Goal: Task Accomplishment & Management: Manage account settings

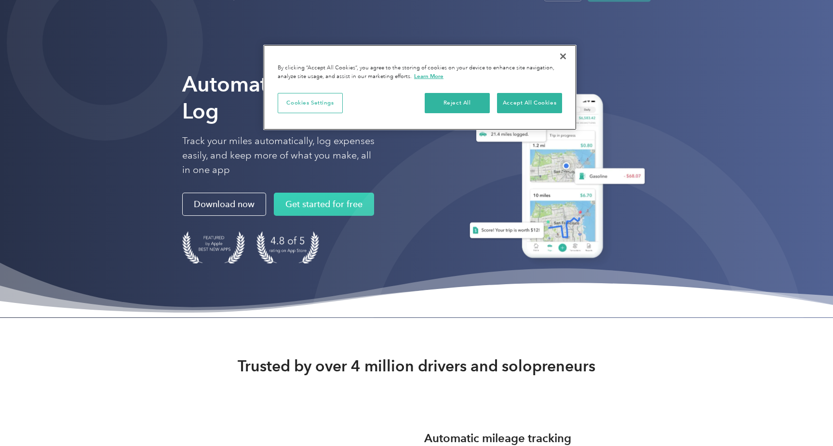
click at [567, 57] on button "Close" at bounding box center [563, 56] width 21 height 21
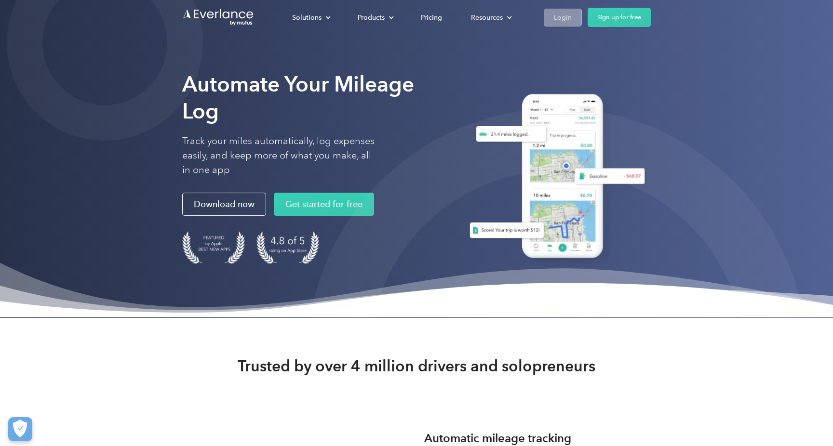
click at [567, 15] on div "Login" at bounding box center [563, 18] width 18 height 12
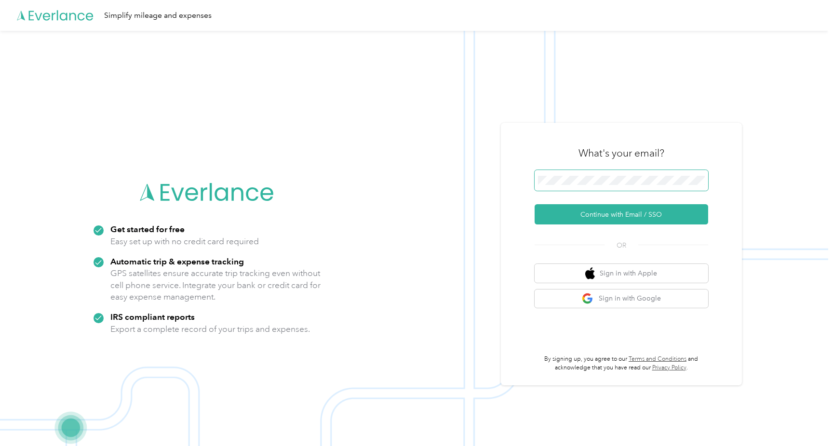
click at [553, 175] on span at bounding box center [622, 180] width 174 height 21
click at [625, 215] on button "Continue with Email / SSO" at bounding box center [622, 214] width 174 height 20
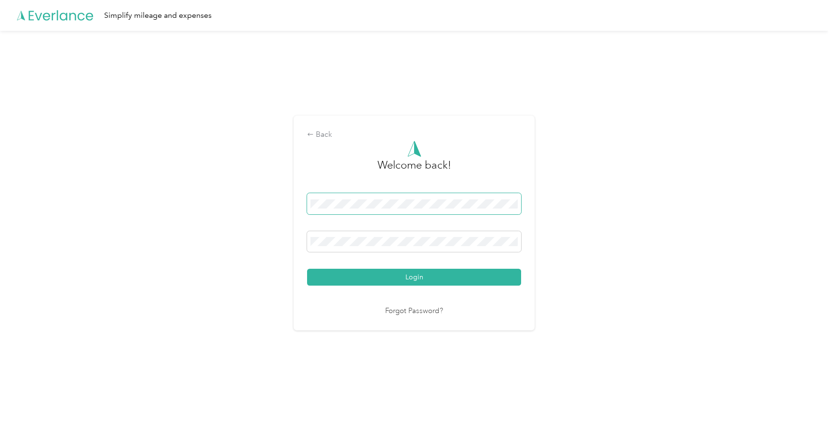
click at [417, 277] on button "Login" at bounding box center [414, 277] width 214 height 17
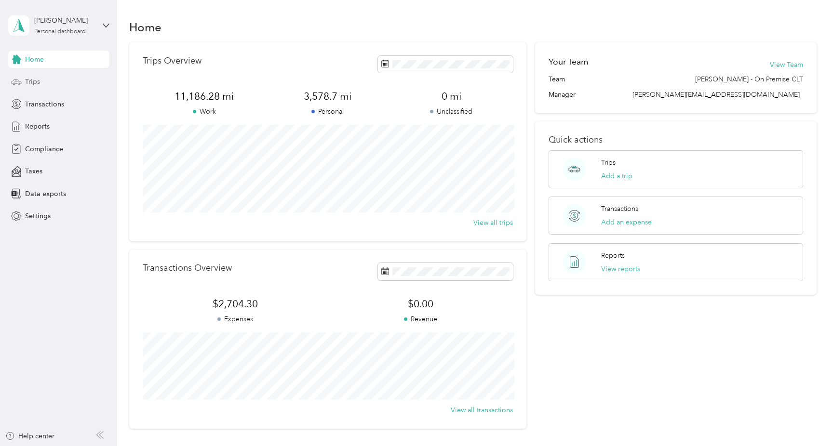
click at [45, 86] on div "Trips" at bounding box center [58, 81] width 101 height 17
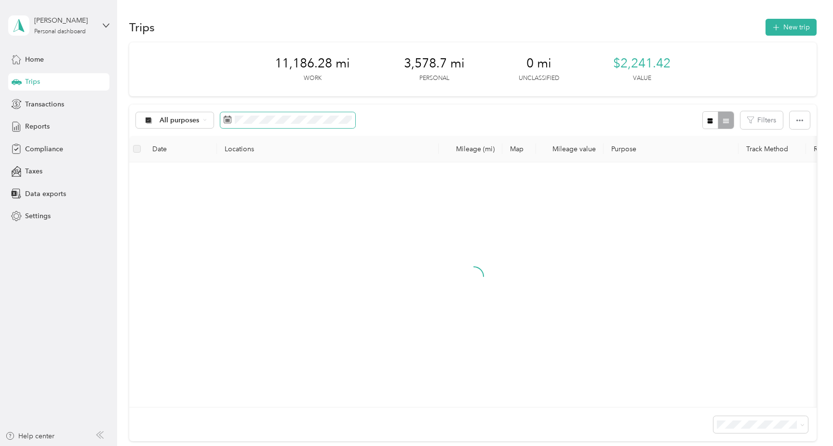
click at [251, 112] on span at bounding box center [287, 120] width 135 height 16
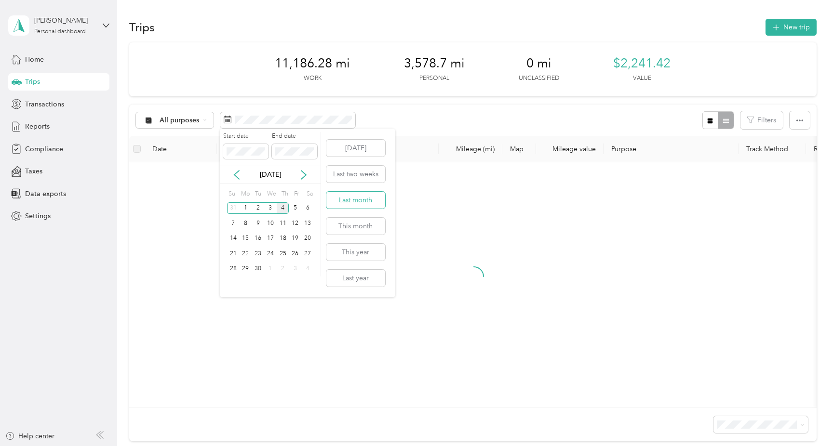
click at [364, 204] on button "Last month" at bounding box center [355, 200] width 59 height 17
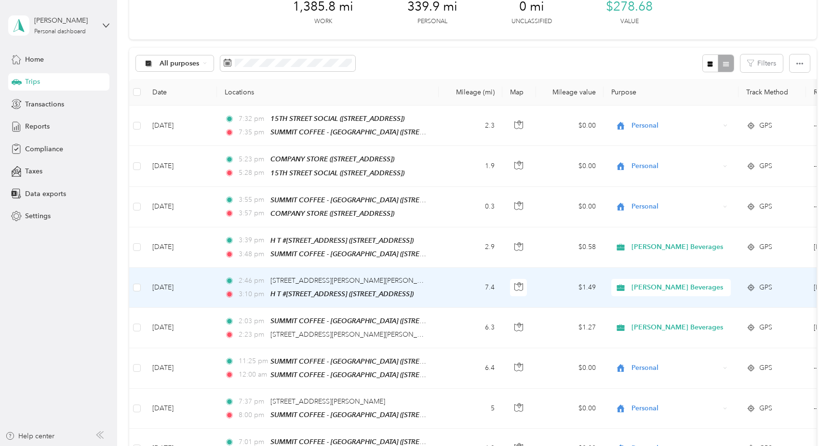
scroll to position [58, 0]
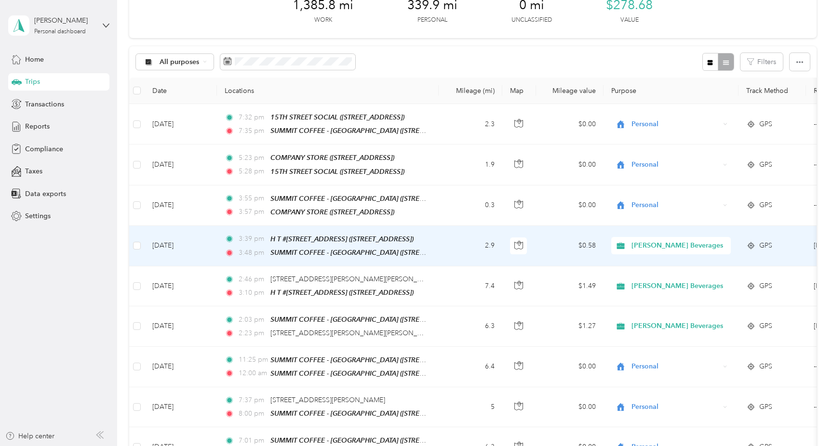
click at [680, 241] on span "Adams Beverages" at bounding box center [678, 246] width 92 height 11
click at [651, 275] on span "Personal" at bounding box center [687, 277] width 104 height 10
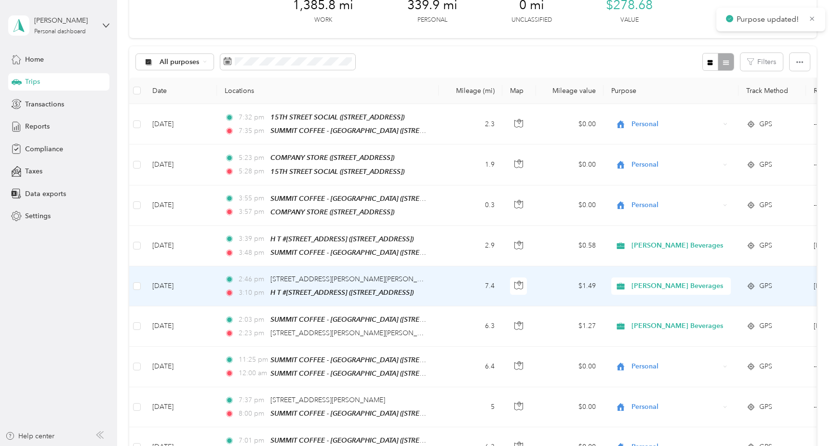
click at [650, 281] on span "Adams Beverages" at bounding box center [678, 286] width 92 height 11
click at [647, 316] on span "Personal" at bounding box center [687, 316] width 104 height 10
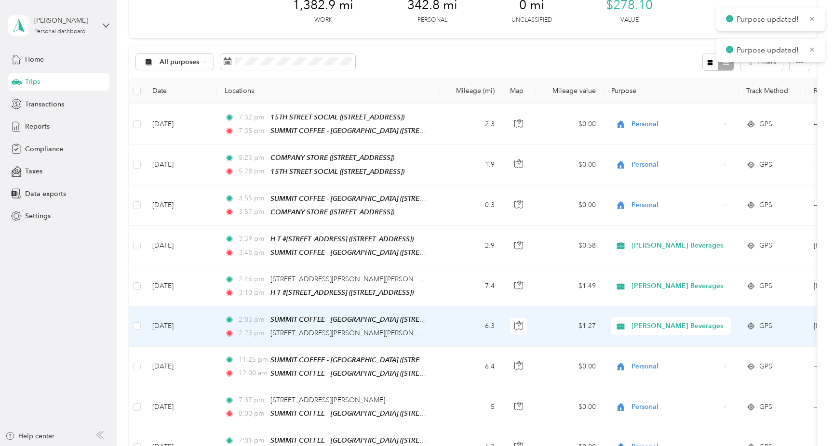
click at [646, 323] on span "Adams Beverages" at bounding box center [678, 326] width 92 height 11
click at [643, 358] on span "Personal" at bounding box center [687, 355] width 104 height 10
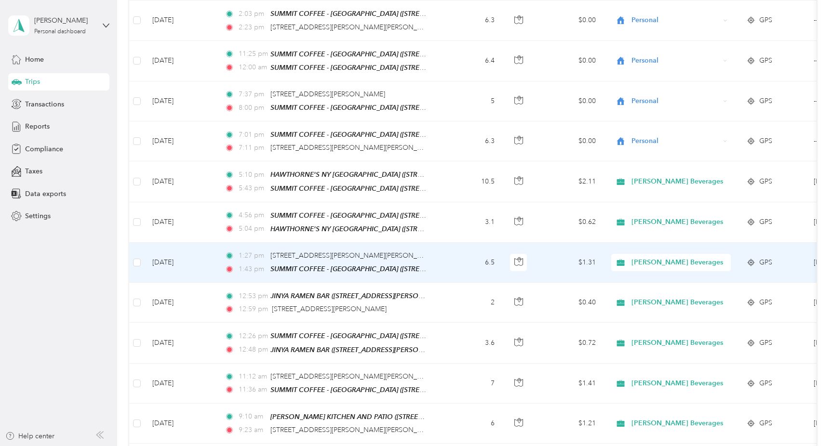
scroll to position [366, 0]
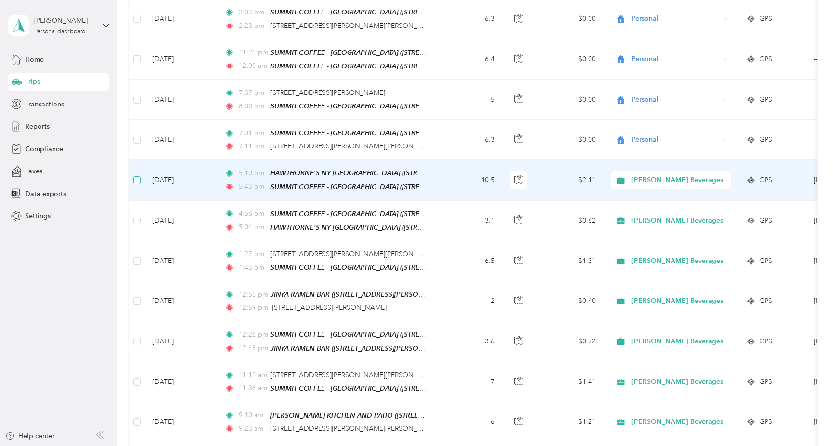
click at [140, 176] on span at bounding box center [137, 180] width 8 height 8
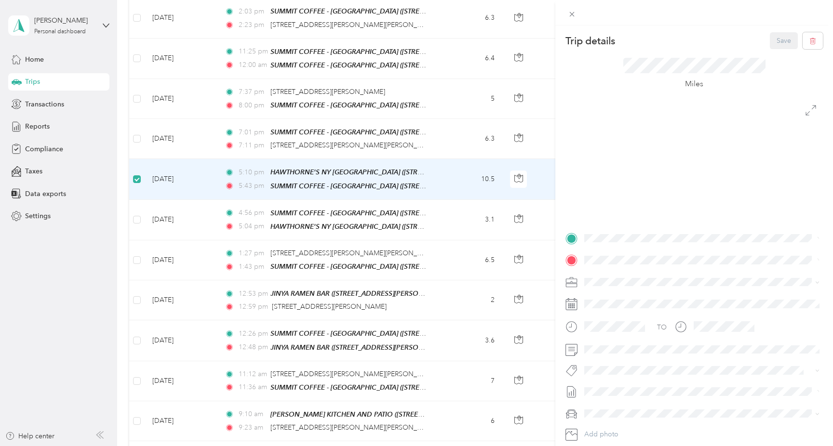
click at [137, 211] on div "Trip details Save This trip cannot be edited because it is either under review,…" at bounding box center [416, 223] width 833 height 446
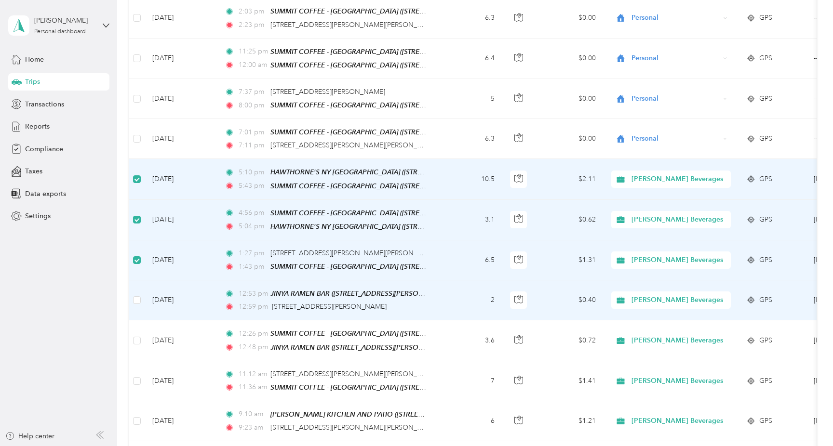
click at [136, 297] on td at bounding box center [136, 301] width 15 height 40
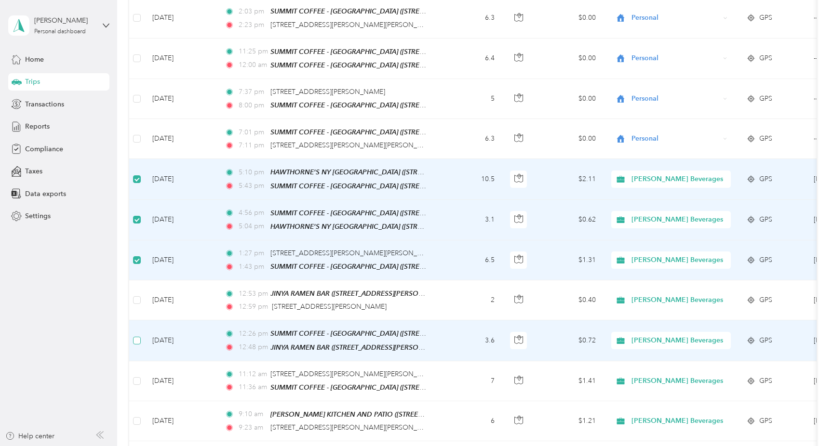
click at [138, 337] on span at bounding box center [137, 341] width 8 height 8
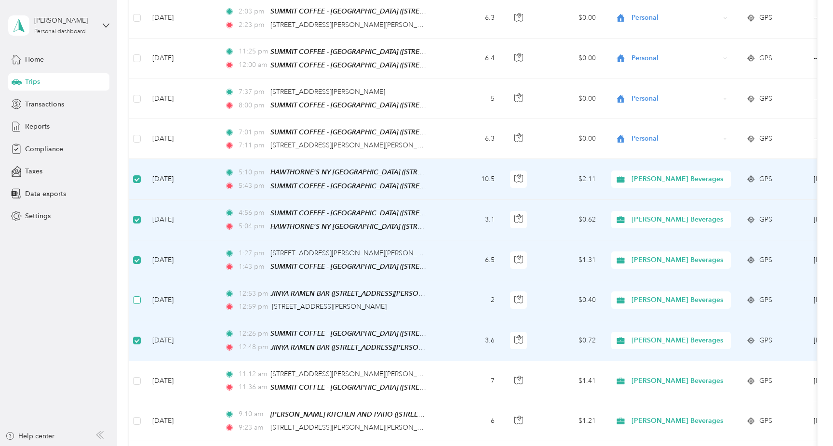
click at [137, 297] on span at bounding box center [137, 301] width 8 height 8
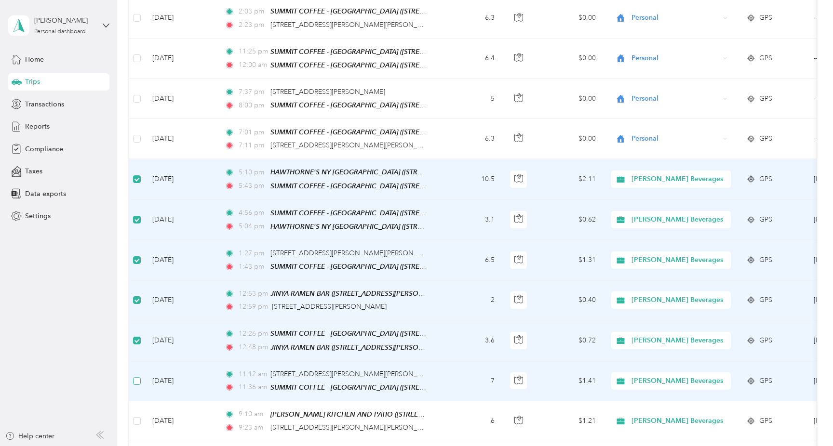
click at [140, 378] on span at bounding box center [137, 382] width 8 height 8
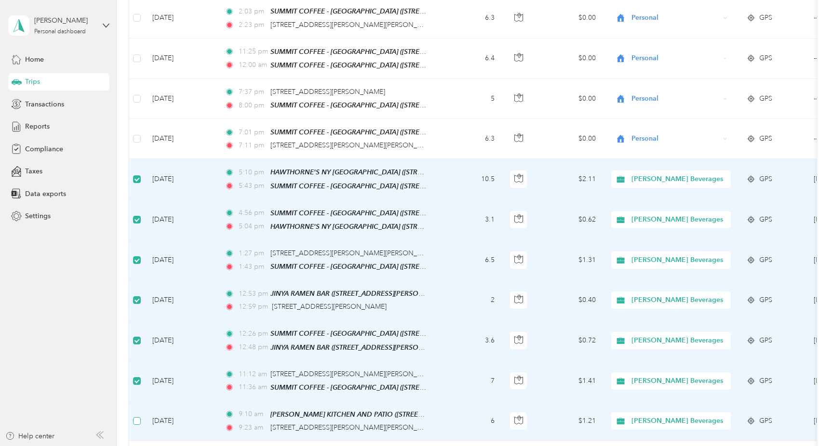
click at [139, 418] on span at bounding box center [137, 422] width 8 height 8
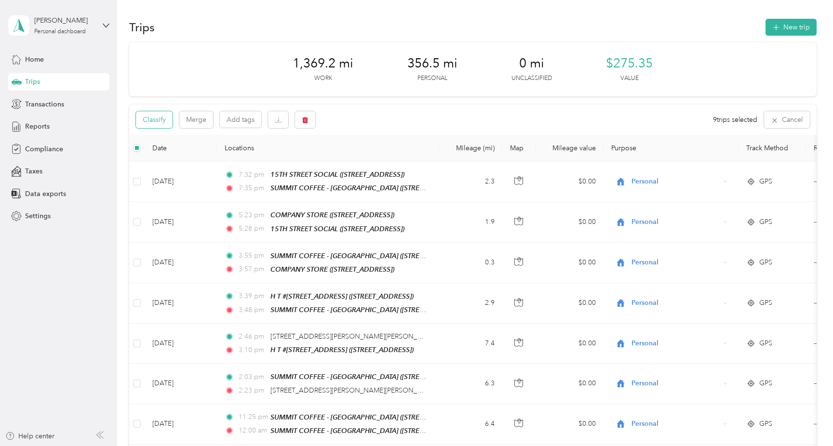
click at [153, 118] on button "Classify" at bounding box center [154, 119] width 37 height 17
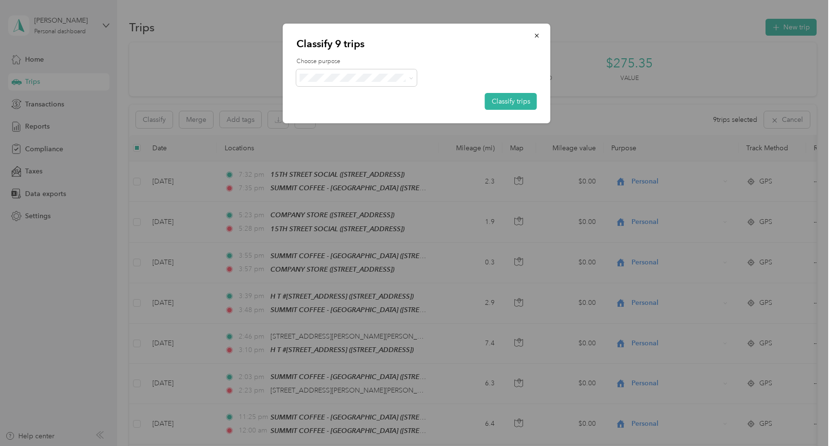
click at [359, 108] on span "Personal" at bounding box center [366, 110] width 92 height 10
click at [510, 104] on button "Classify trips" at bounding box center [511, 101] width 52 height 17
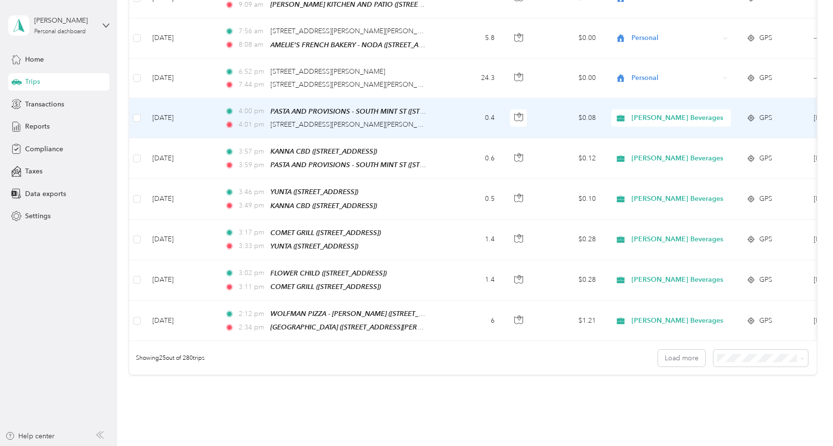
scroll to position [839, 0]
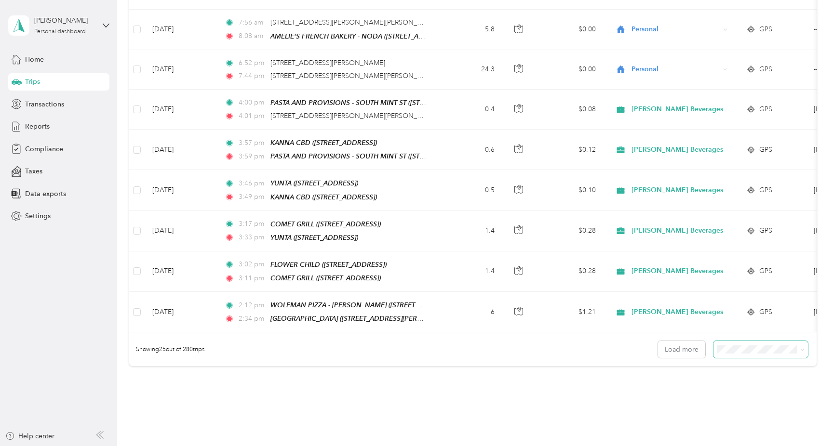
click at [746, 341] on span at bounding box center [761, 349] width 95 height 17
click at [743, 389] on li "100 per load" at bounding box center [763, 385] width 95 height 17
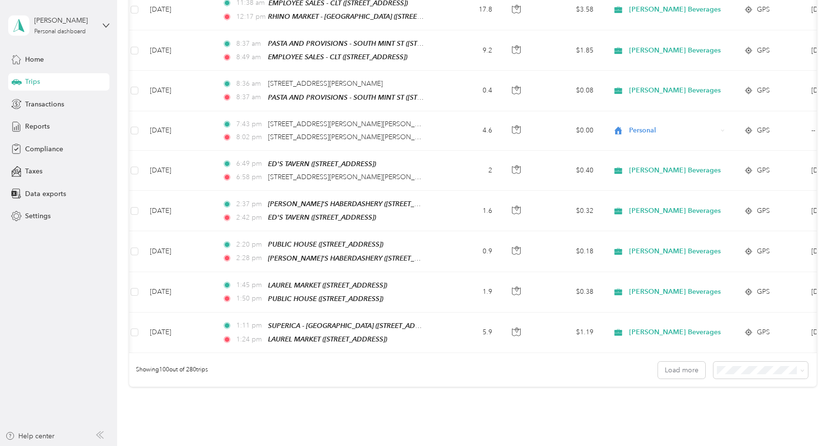
scroll to position [3851, 0]
click at [686, 363] on button "Load more" at bounding box center [681, 371] width 47 height 17
click at [695, 363] on button "Load more" at bounding box center [681, 371] width 47 height 17
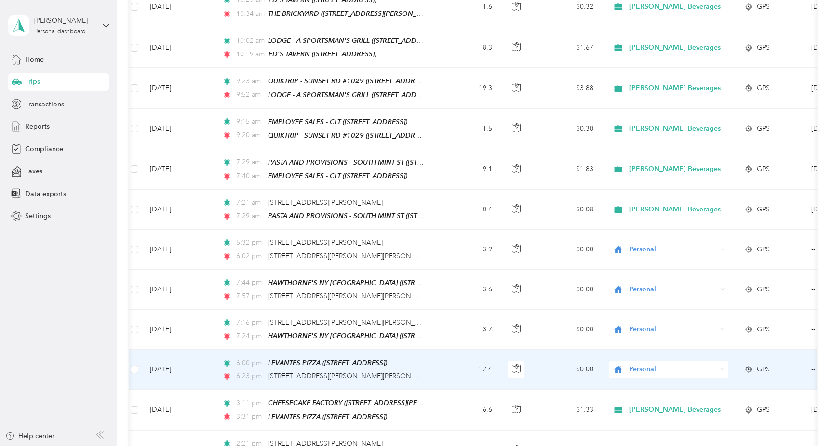
scroll to position [5479, 0]
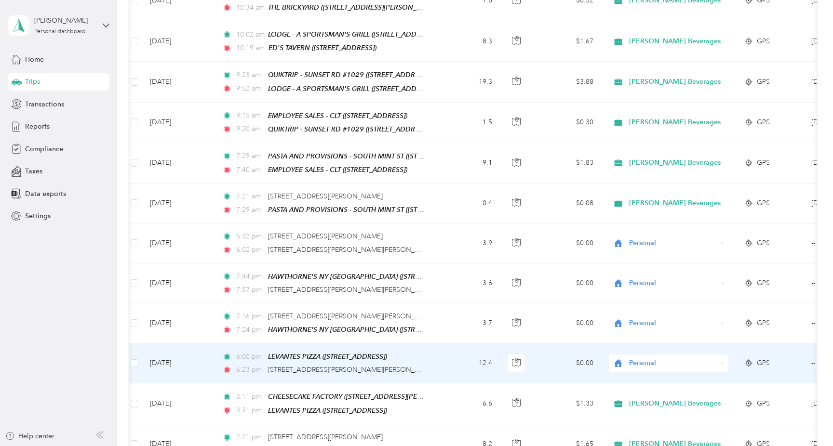
click at [660, 358] on span "Personal" at bounding box center [673, 363] width 88 height 11
click at [657, 279] on ol "Adams Beverages Personal" at bounding box center [670, 282] width 122 height 34
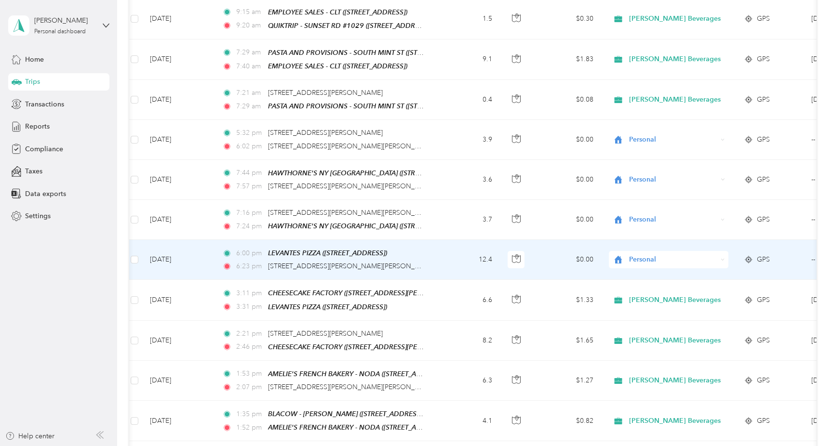
scroll to position [5586, 0]
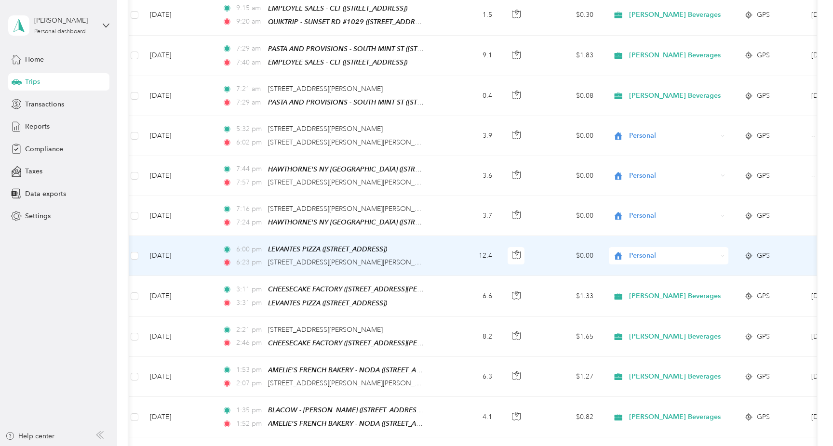
click at [660, 251] on span "Personal" at bounding box center [673, 256] width 88 height 11
click at [665, 168] on li "Adams Beverages" at bounding box center [670, 164] width 122 height 17
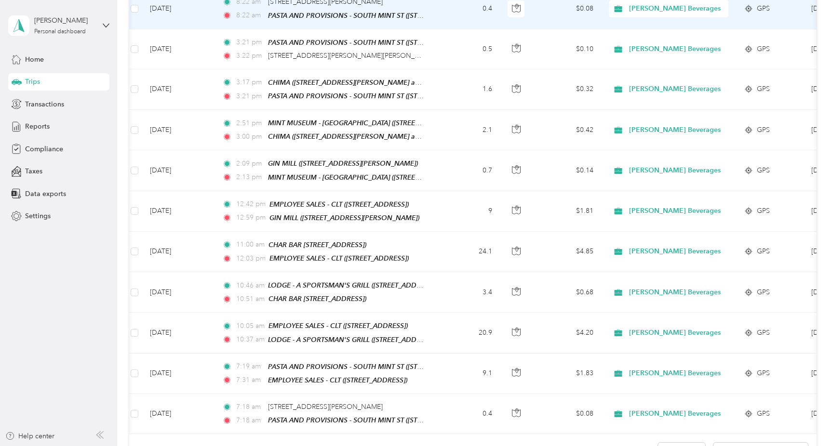
scroll to position [0, 0]
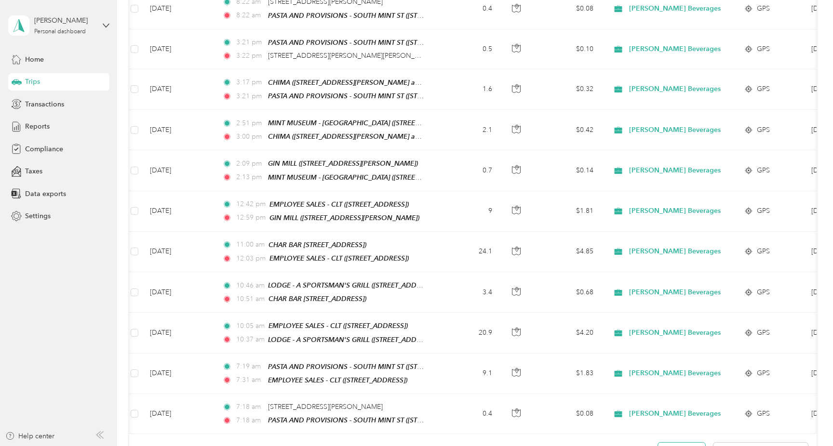
click at [669, 443] on button "Load more" at bounding box center [681, 451] width 47 height 17
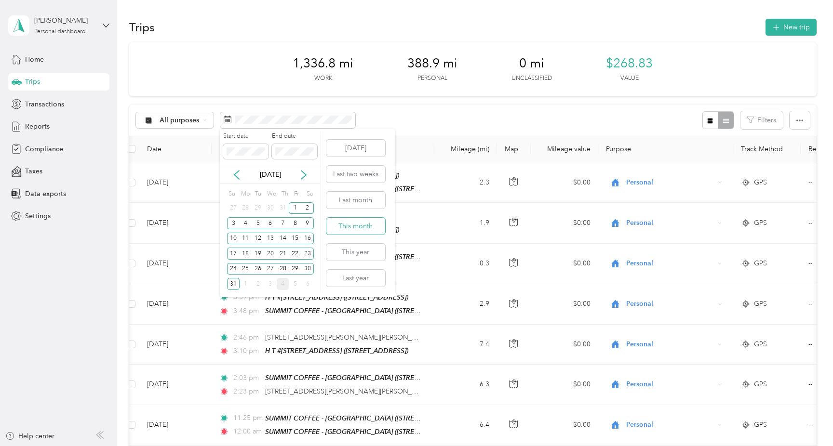
click at [358, 228] on button "This month" at bounding box center [355, 226] width 59 height 17
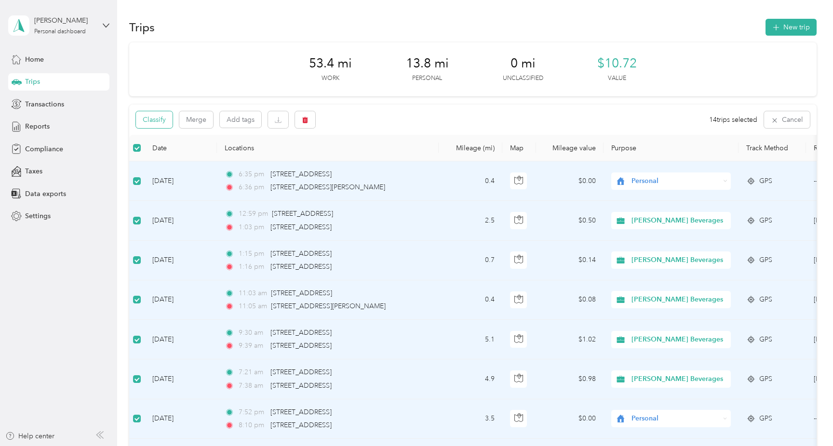
click at [159, 115] on button "Classify" at bounding box center [154, 119] width 37 height 17
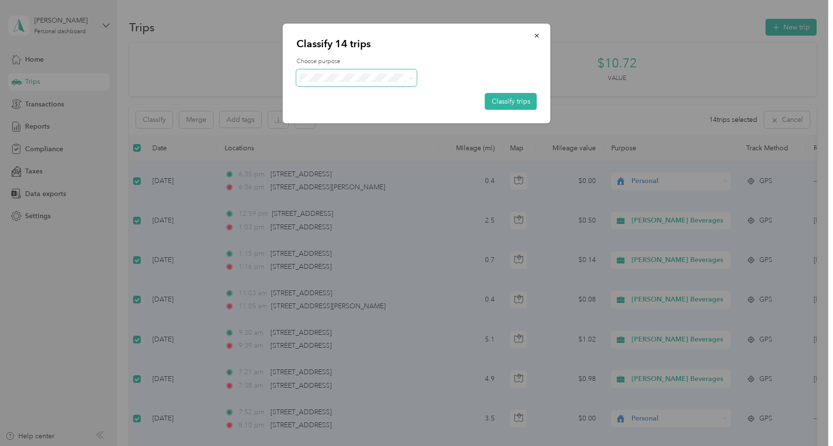
click at [360, 85] on span at bounding box center [357, 77] width 121 height 17
click at [516, 95] on button "Classify trips" at bounding box center [511, 101] width 52 height 17
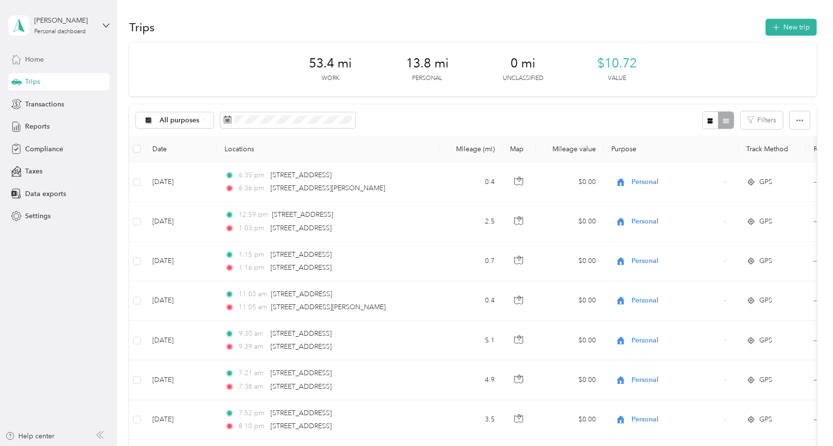
click at [30, 54] on div "Home" at bounding box center [58, 59] width 101 height 17
